Goal: Task Accomplishment & Management: Complete application form

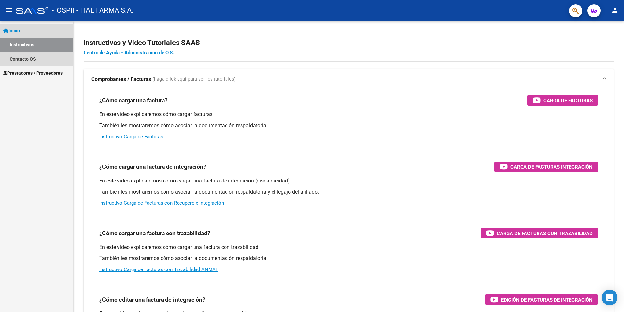
click at [41, 41] on link "Instructivos" at bounding box center [36, 45] width 73 height 14
click at [37, 72] on span "Prestadores / Proveedores" at bounding box center [32, 72] width 59 height 7
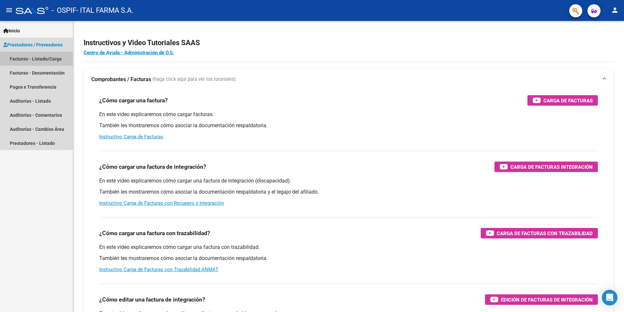
click at [44, 60] on link "Facturas - Listado/Carga" at bounding box center [36, 59] width 73 height 14
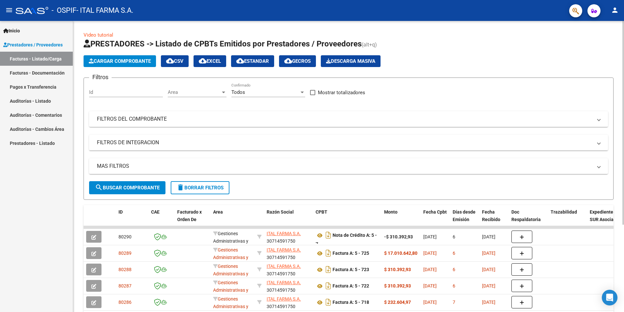
click at [141, 60] on span "Cargar Comprobante" at bounding box center [120, 61] width 62 height 6
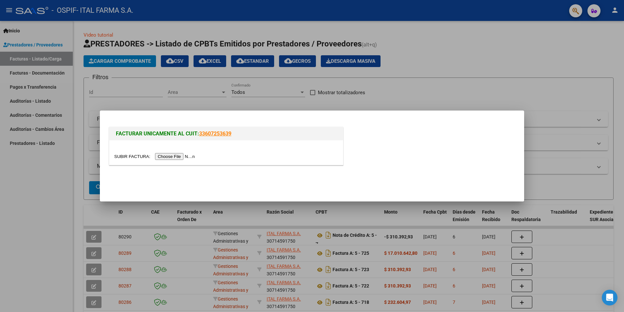
click at [169, 152] on div at bounding box center [226, 156] width 224 height 8
click at [169, 154] on input "file" at bounding box center [155, 156] width 83 height 7
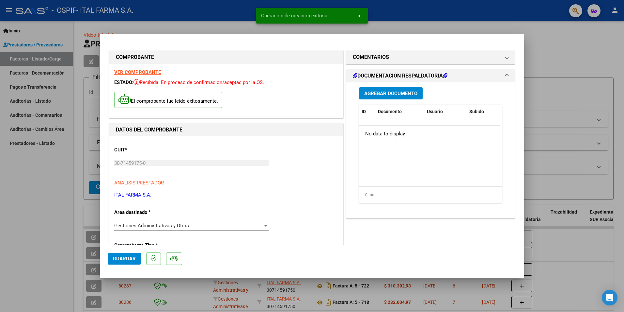
click at [127, 257] on span "Guardar" at bounding box center [124, 258] width 23 height 6
click at [618, 64] on div at bounding box center [312, 156] width 624 height 312
type input "$ 0,00"
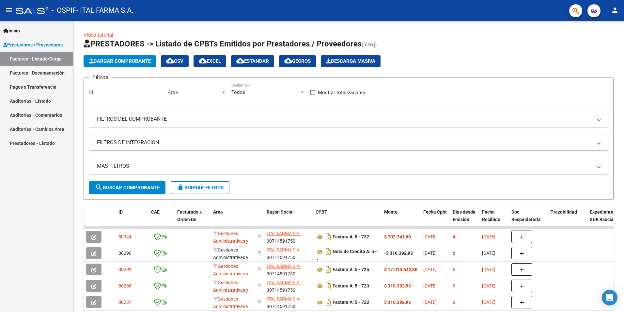
click at [27, 60] on link "Facturas - Listado/Carga" at bounding box center [36, 59] width 73 height 14
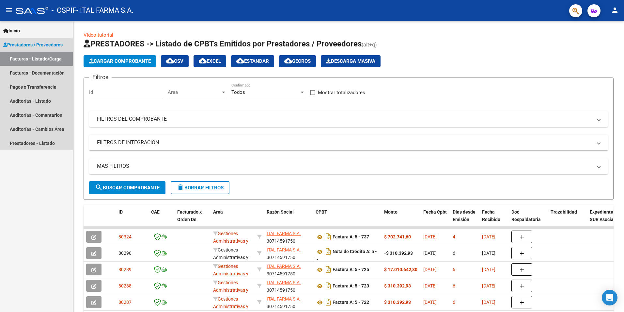
click at [27, 60] on link "Facturas - Listado/Carga" at bounding box center [36, 59] width 73 height 14
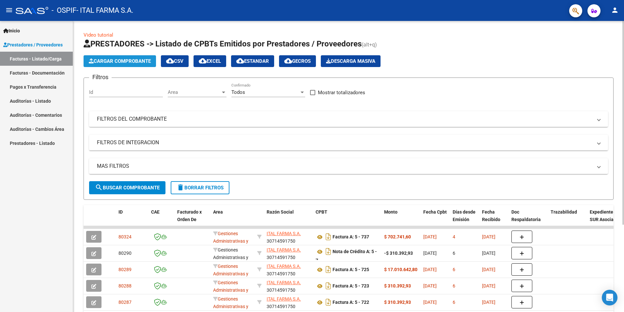
click at [135, 59] on span "Cargar Comprobante" at bounding box center [120, 61] width 62 height 6
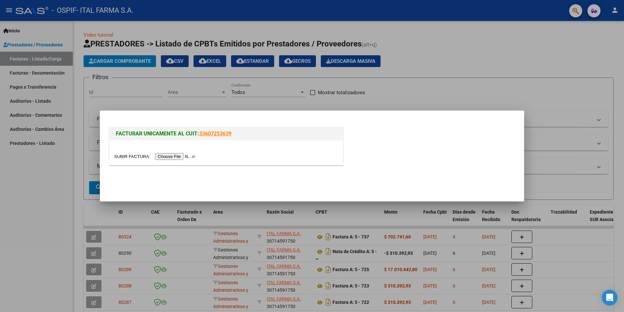
click at [163, 156] on input "file" at bounding box center [155, 156] width 83 height 7
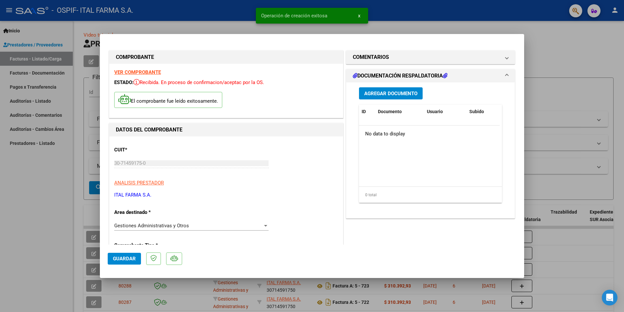
click at [120, 257] on span "Guardar" at bounding box center [124, 258] width 23 height 6
click at [586, 38] on div at bounding box center [312, 156] width 624 height 312
type input "$ 0,00"
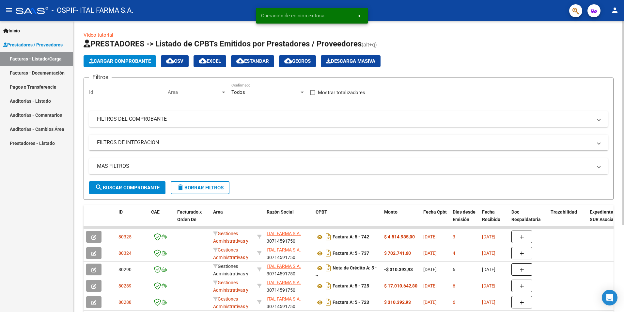
click at [133, 58] on span "Cargar Comprobante" at bounding box center [120, 61] width 62 height 6
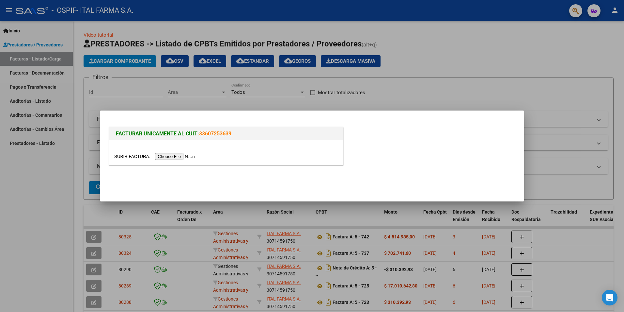
click at [171, 156] on input "file" at bounding box center [155, 156] width 83 height 7
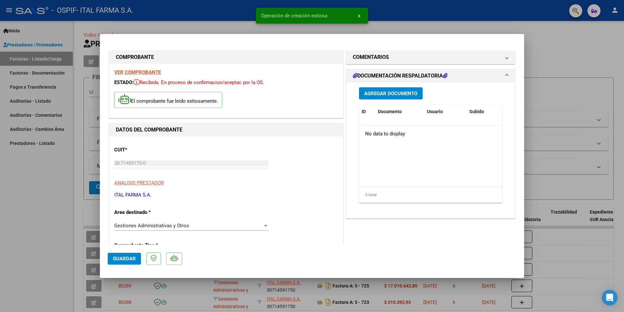
click at [126, 258] on span "Guardar" at bounding box center [124, 258] width 23 height 6
